Goal: Information Seeking & Learning: Learn about a topic

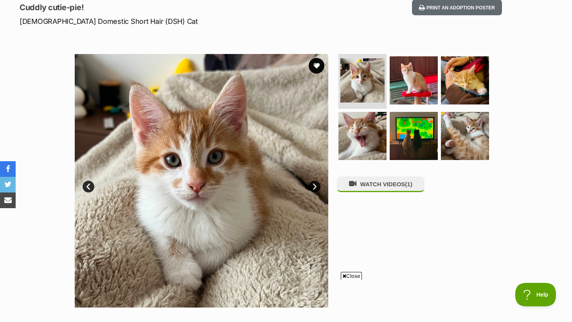
click at [315, 183] on link "Next" at bounding box center [315, 187] width 12 height 12
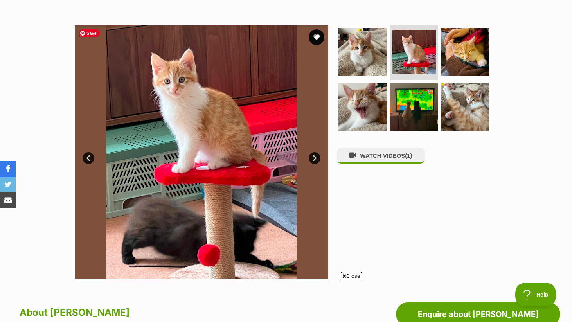
scroll to position [135, 0]
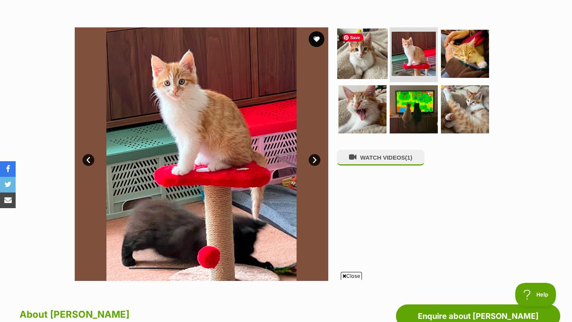
click at [351, 58] on img at bounding box center [362, 54] width 50 height 50
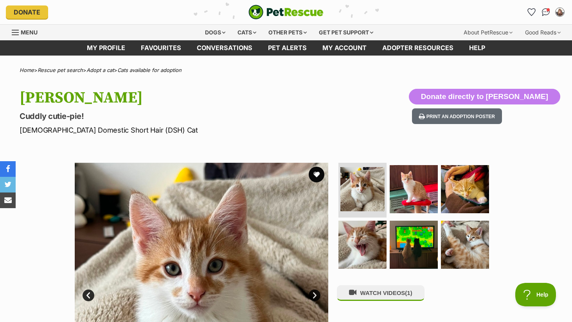
scroll to position [0, 0]
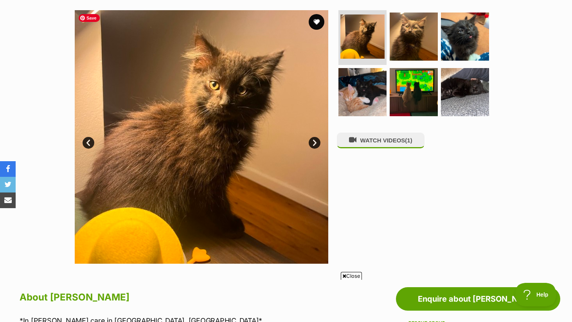
scroll to position [154, 0]
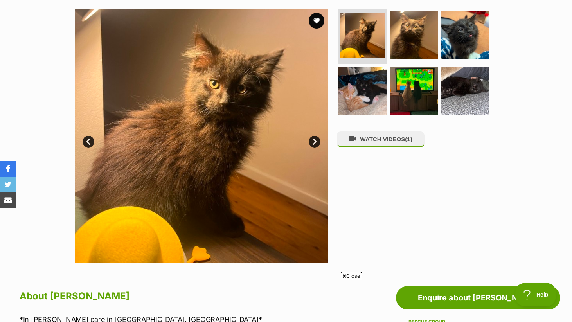
click at [315, 139] on link "Next" at bounding box center [315, 142] width 12 height 12
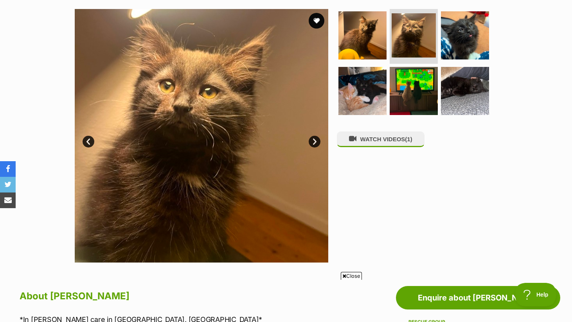
click at [315, 139] on link "Next" at bounding box center [315, 142] width 12 height 12
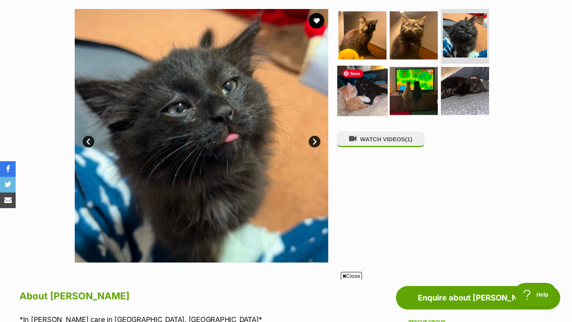
click at [366, 96] on img at bounding box center [362, 90] width 50 height 50
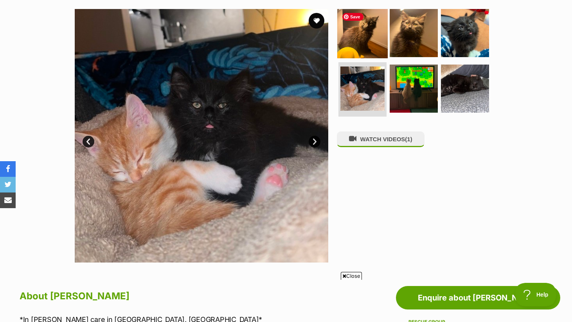
click at [357, 39] on img at bounding box center [362, 33] width 50 height 50
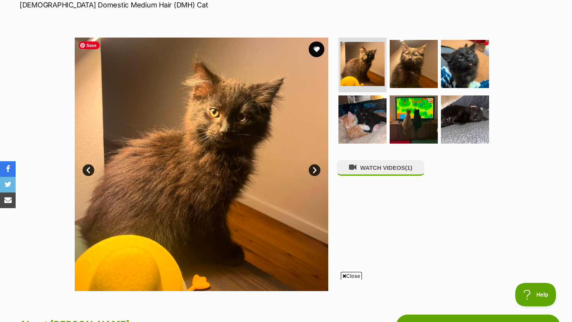
scroll to position [0, 0]
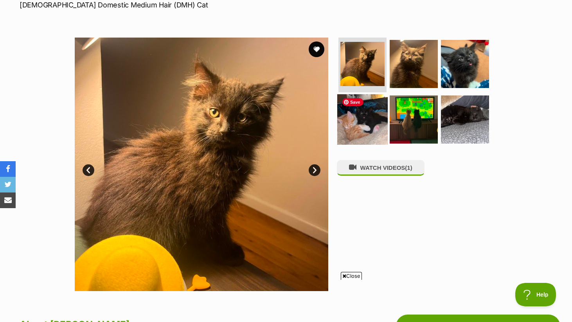
click at [360, 128] on img at bounding box center [362, 119] width 50 height 50
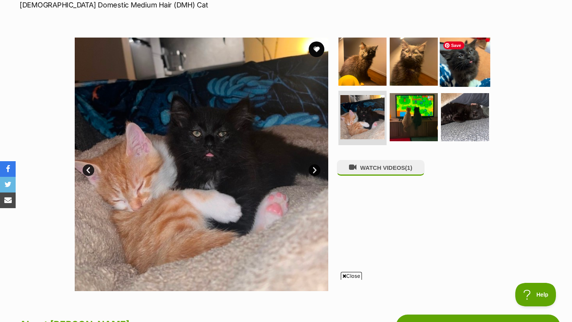
click at [467, 73] on img at bounding box center [465, 61] width 50 height 50
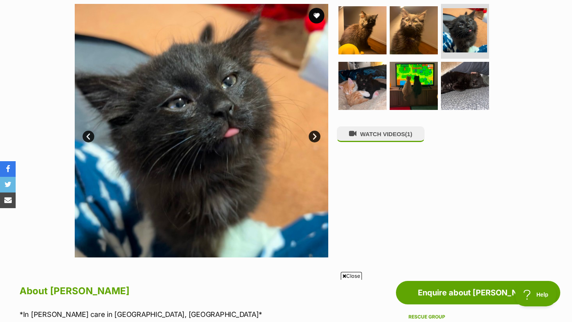
scroll to position [162, 0]
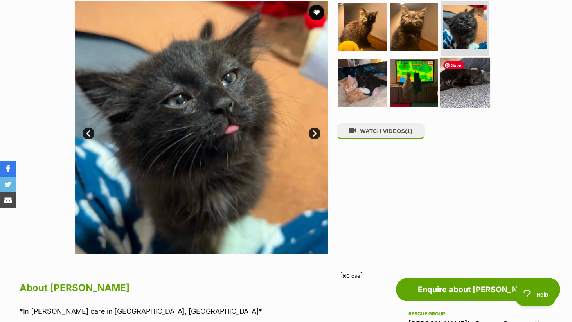
click at [474, 74] on img at bounding box center [465, 82] width 50 height 50
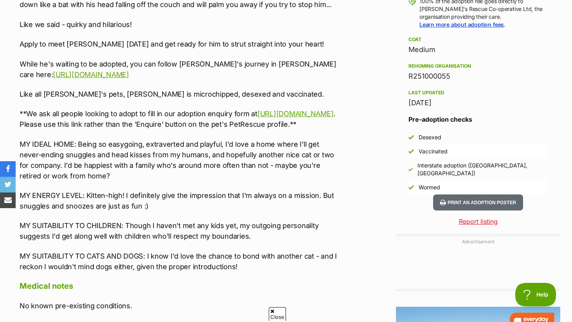
scroll to position [0, 0]
click at [129, 76] on link "[URL][DOMAIN_NAME]" at bounding box center [91, 74] width 76 height 8
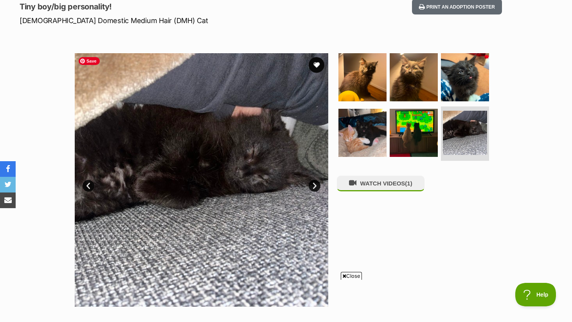
scroll to position [104, 0]
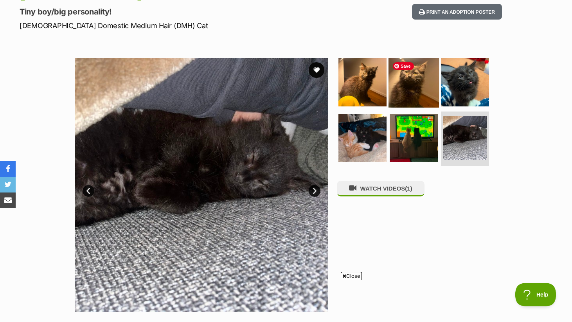
click at [406, 83] on img at bounding box center [414, 82] width 50 height 50
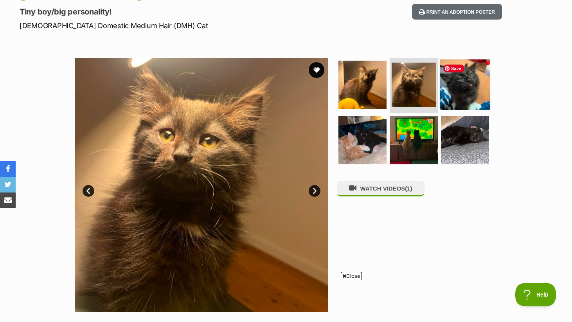
click at [461, 80] on img at bounding box center [465, 84] width 50 height 50
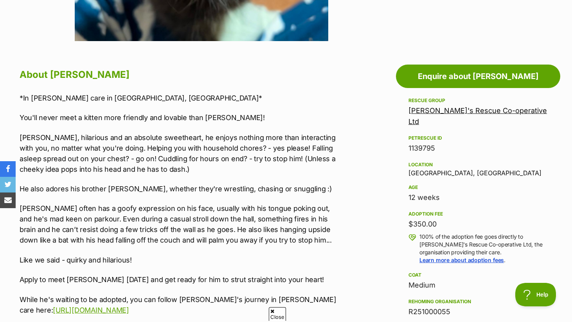
scroll to position [0, 0]
